Goal: Transaction & Acquisition: Purchase product/service

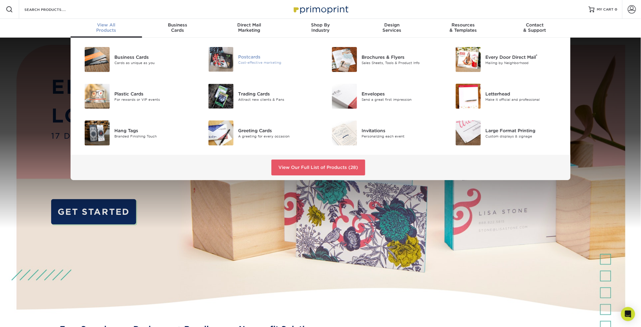
click at [249, 56] on div "Postcards" at bounding box center [277, 57] width 78 height 6
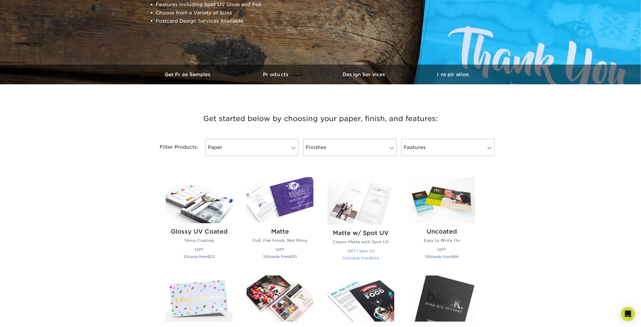
scroll to position [88, 0]
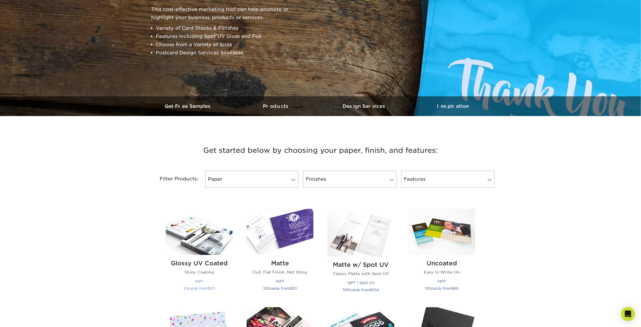
click at [203, 241] on img at bounding box center [199, 232] width 67 height 46
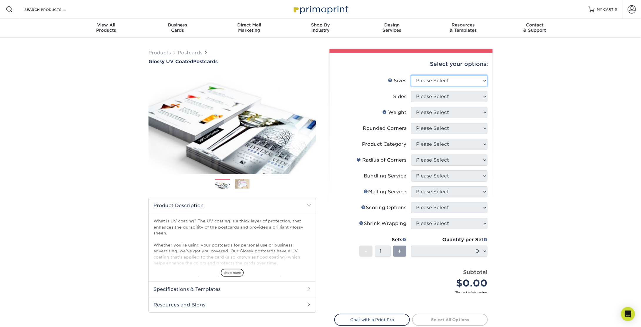
click at [447, 81] on select "Please Select 1.5" x 7" 2" x 4" 2" x 6" 2" x 7" 2" x 8" 2.12" x 5.5" 2.12" x 5.…" at bounding box center [449, 80] width 76 height 11
select select "3.50x5.00"
click at [411, 75] on select "Please Select 1.5" x 7" 2" x 4" 2" x 6" 2" x 7" 2" x 8" 2.12" x 5.5" 2.12" x 5.…" at bounding box center [449, 80] width 76 height 11
click at [431, 93] on select "Please Select Print Both Sides Print Front Only" at bounding box center [449, 96] width 76 height 11
select select "13abbda7-1d64-4f25-8bb2-c179b224825d"
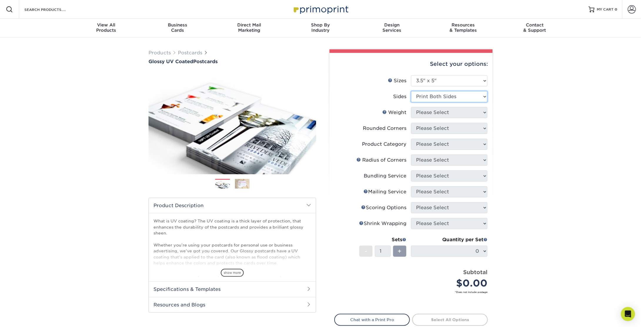
click at [411, 91] on select "Please Select Print Both Sides Print Front Only" at bounding box center [449, 96] width 76 height 11
click at [428, 112] on select "Please Select 14PT 16PT 18PT C1S" at bounding box center [449, 112] width 76 height 11
select select "14PT"
click at [411, 107] on select "Please Select 14PT 16PT 18PT C1S" at bounding box center [449, 112] width 76 height 11
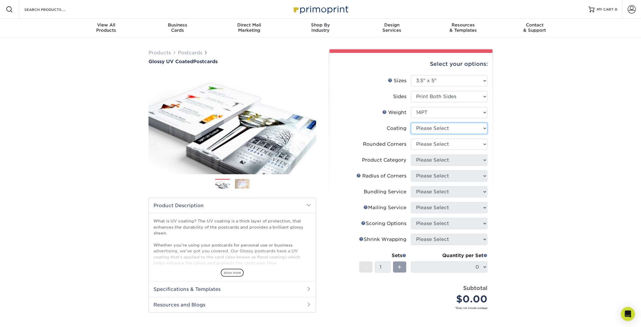
click at [427, 127] on select at bounding box center [449, 128] width 76 height 11
select select "1e8116af-acfc-44b1-83dc-8181aa338834"
click at [411, 123] on select at bounding box center [449, 128] width 76 height 11
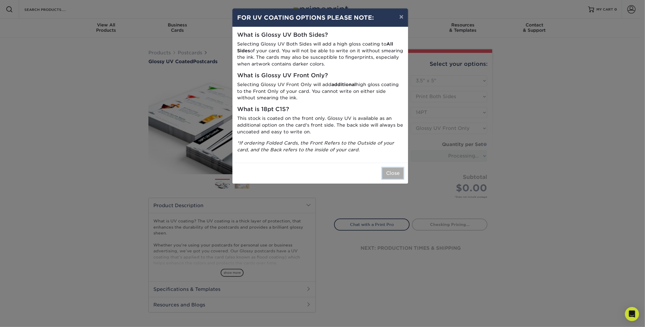
click at [400, 175] on button "Close" at bounding box center [393, 173] width 21 height 11
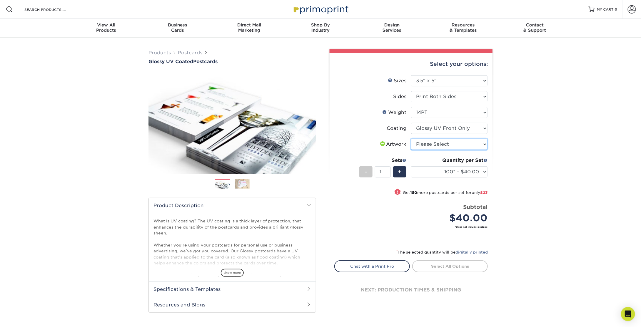
click at [428, 143] on select "Please Select I will upload files I need a design - $150" at bounding box center [449, 144] width 76 height 11
select select "upload"
click at [411, 139] on select "Please Select I will upload files I need a design - $150" at bounding box center [449, 144] width 76 height 11
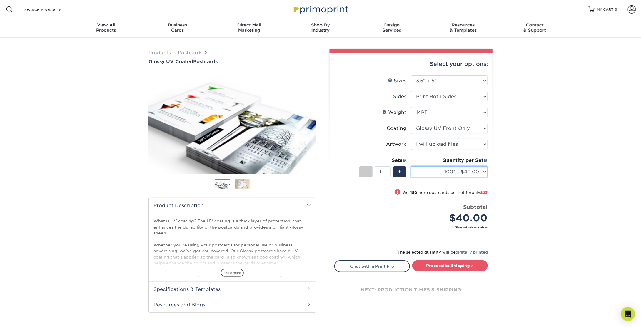
click at [427, 175] on select "100* – $40.00 250* – $63.00 500 – $86.00 1000 – $99.00 2500 – $160.00 5000 – $2…" at bounding box center [449, 171] width 76 height 11
select select "1000 – $99.00"
click at [411, 166] on select "100* – $40.00 250* – $63.00 500 – $86.00 1000 – $99.00 2500 – $160.00 5000 – $2…" at bounding box center [449, 171] width 76 height 11
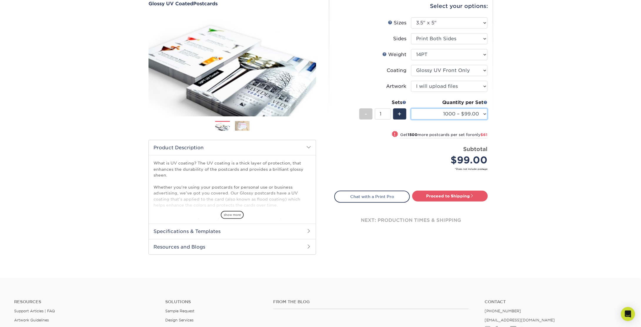
scroll to position [59, 0]
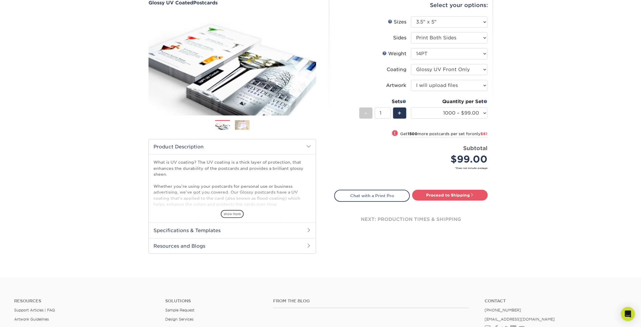
click at [241, 230] on h2 "Specifications & Templates" at bounding box center [232, 230] width 167 height 15
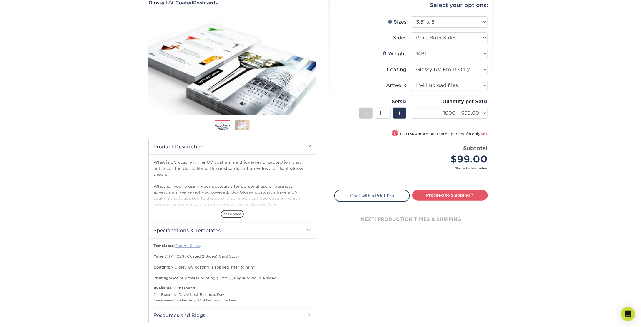
click at [186, 245] on link "See All Sizes" at bounding box center [187, 246] width 24 height 4
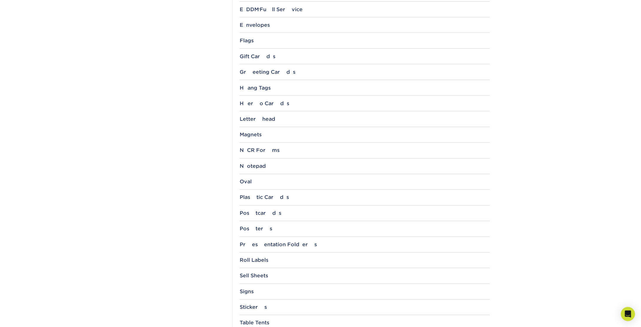
scroll to position [441, 0]
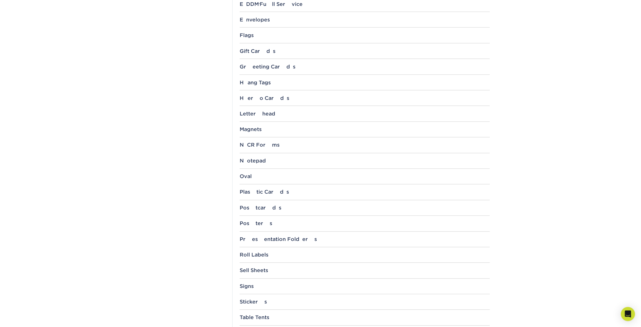
click at [265, 208] on div "Postcards 1.5" x 7" 2" x 4" 2" x 6" 2" x 8" 3" x 3" 3.5" x 3.5" 3.5" x 4" 3.5" …" at bounding box center [365, 210] width 250 height 11
click at [255, 205] on div "Postcards" at bounding box center [365, 208] width 250 height 6
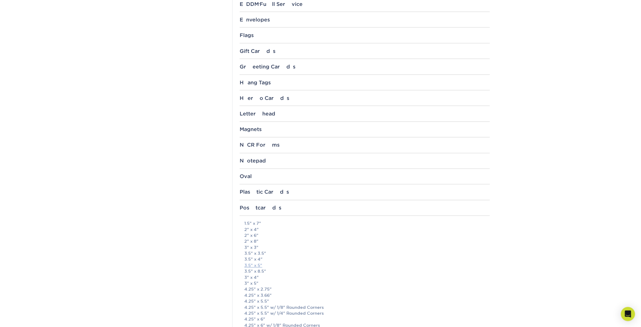
click at [254, 263] on link "3.5" x 5"" at bounding box center [253, 265] width 18 height 5
